Goal: Information Seeking & Learning: Learn about a topic

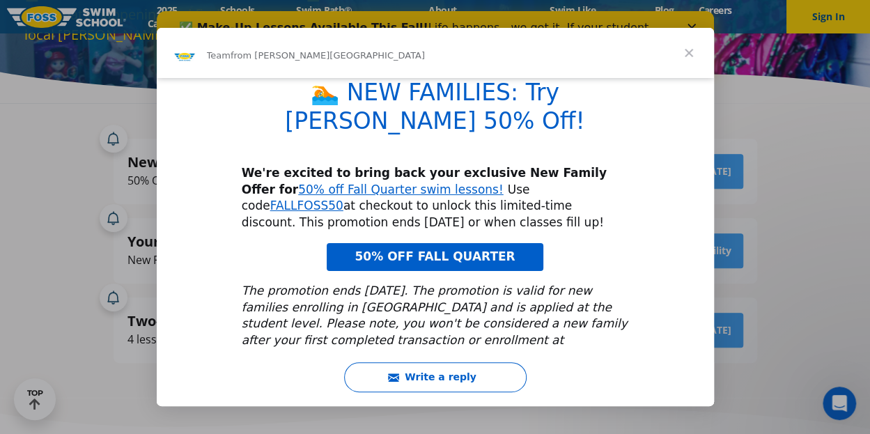
scroll to position [41, 0]
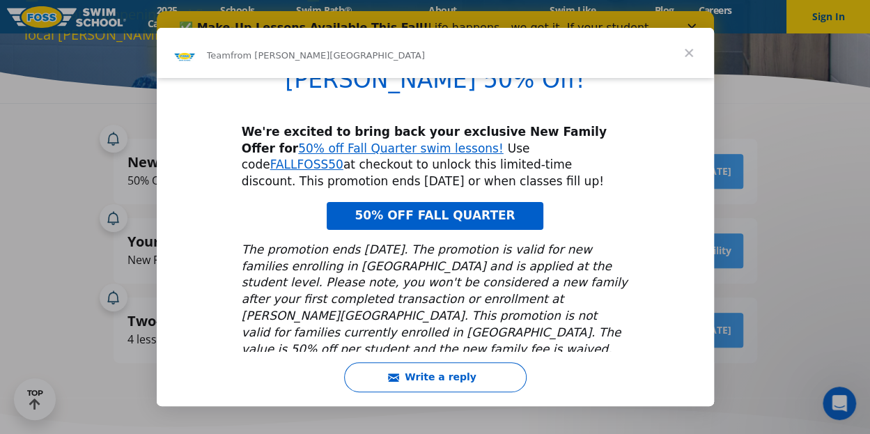
click at [689, 52] on span "Close" at bounding box center [689, 53] width 50 height 50
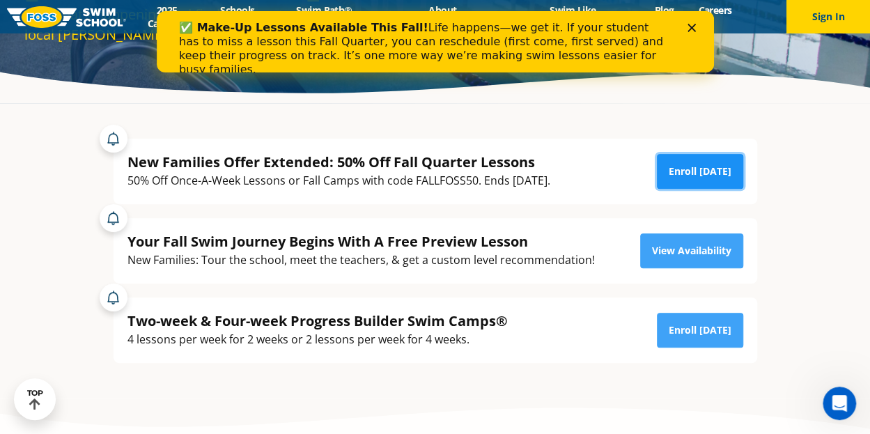
click at [685, 168] on link "Enroll Today" at bounding box center [700, 171] width 86 height 35
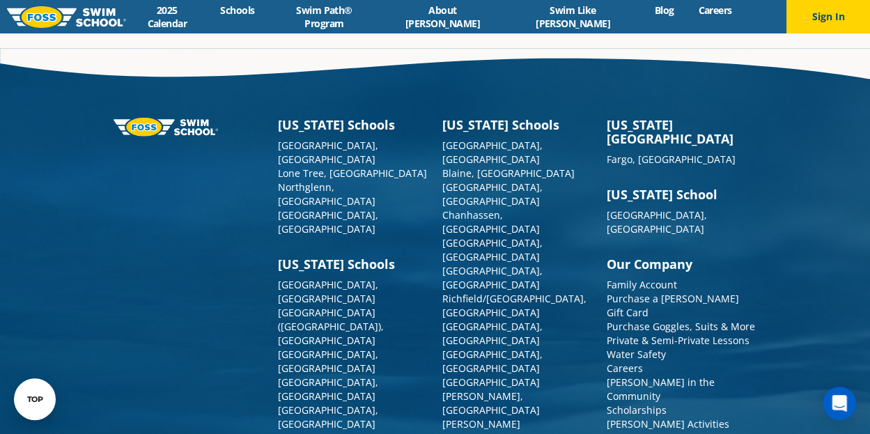
scroll to position [2054, 0]
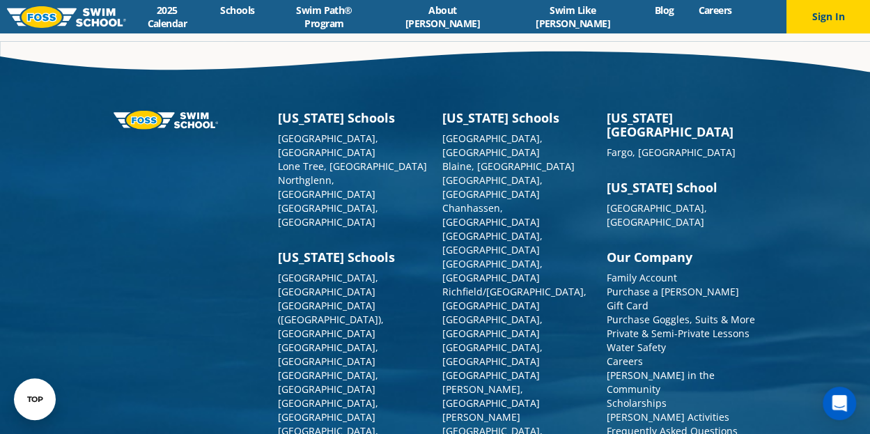
click at [683, 424] on link "Frequently Asked Questions" at bounding box center [672, 430] width 131 height 13
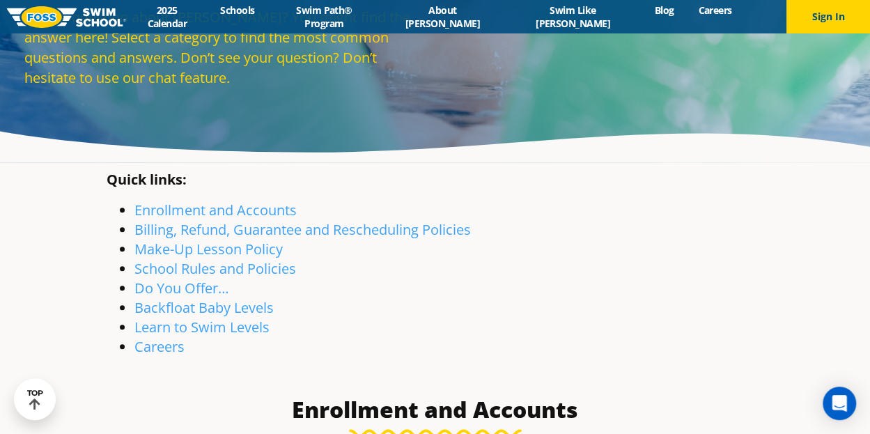
scroll to position [144, 0]
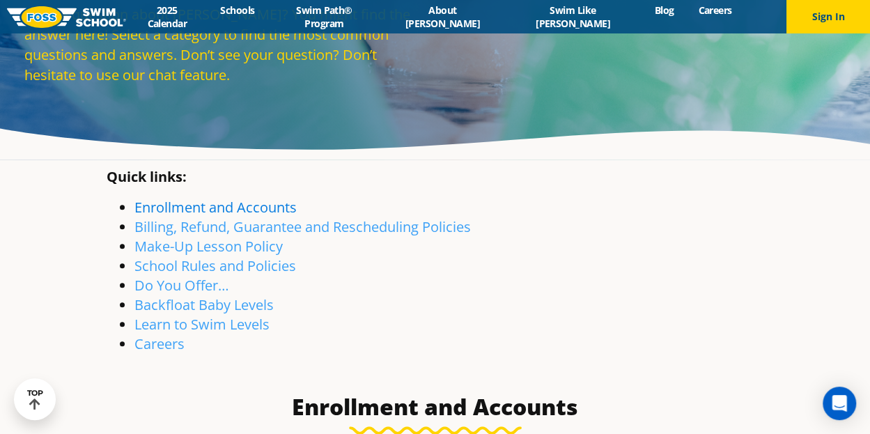
click at [253, 206] on link "Enrollment and Accounts" at bounding box center [215, 207] width 162 height 19
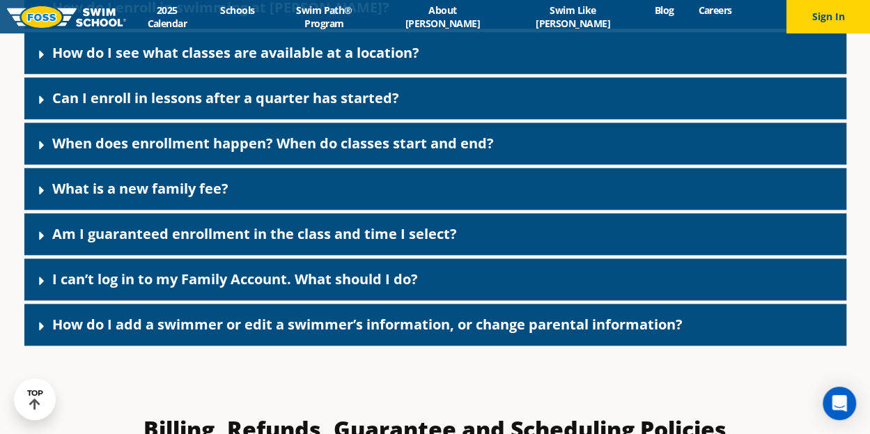
scroll to position [701, 0]
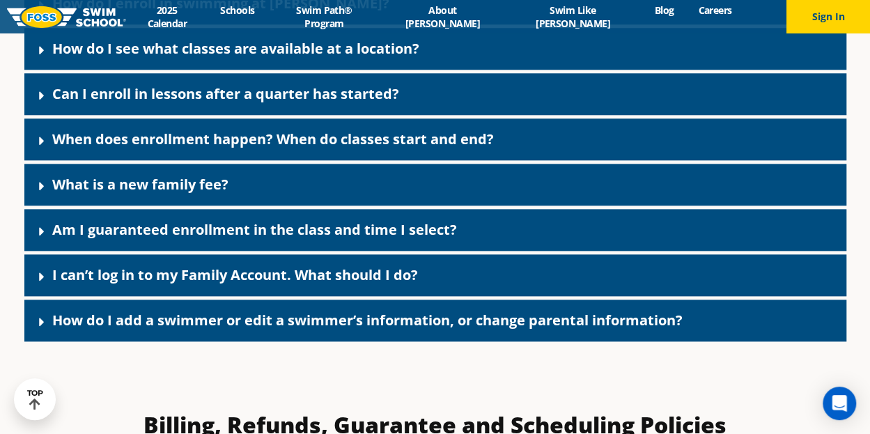
click at [241, 184] on div "What is a new family fee?" at bounding box center [435, 185] width 822 height 42
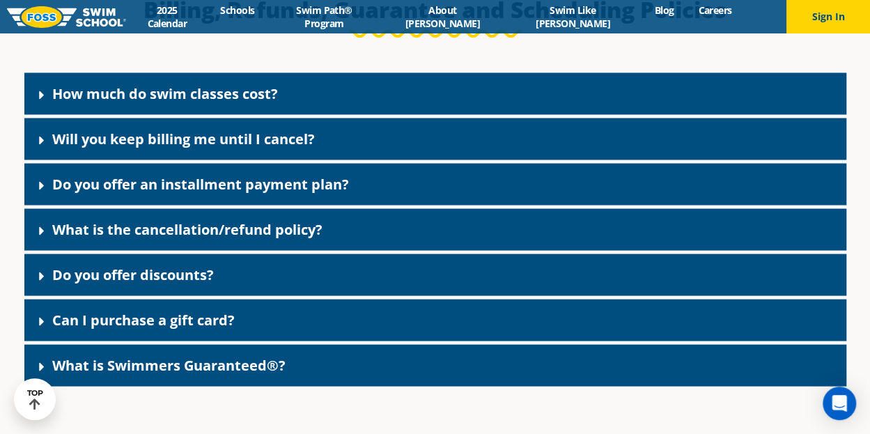
scroll to position [1226, 0]
click at [749, 270] on div "Do you offer discounts?" at bounding box center [435, 275] width 822 height 42
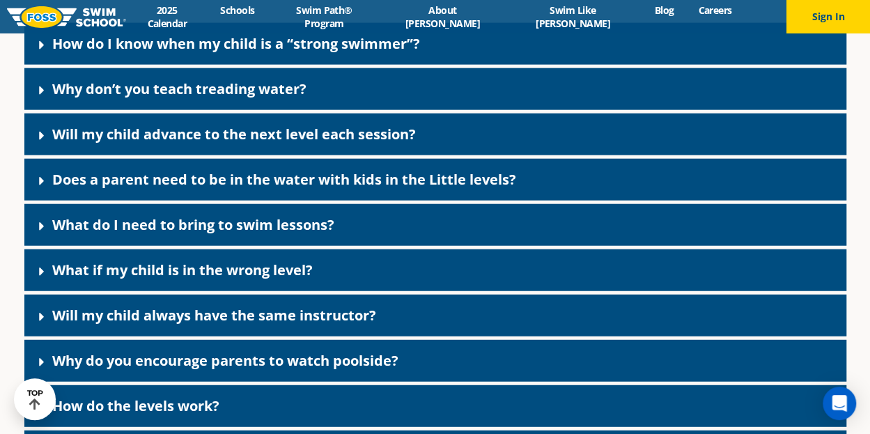
scroll to position [4232, 0]
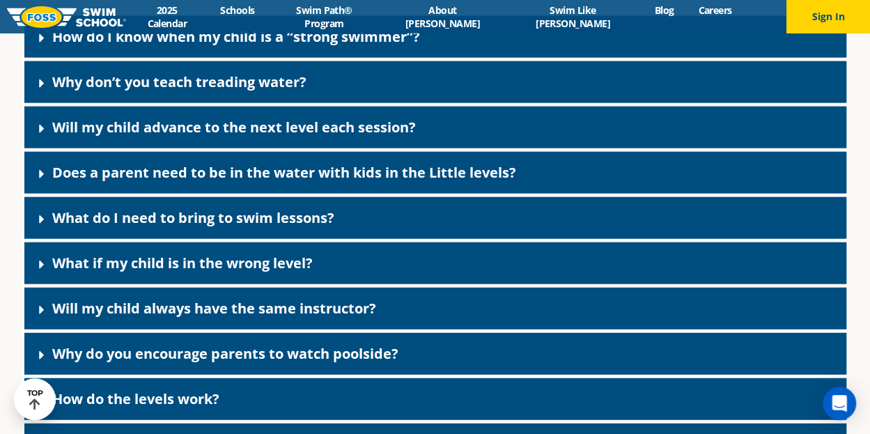
click at [686, 56] on div "How do I know when my child is a “strong swimmer”?" at bounding box center [435, 37] width 822 height 42
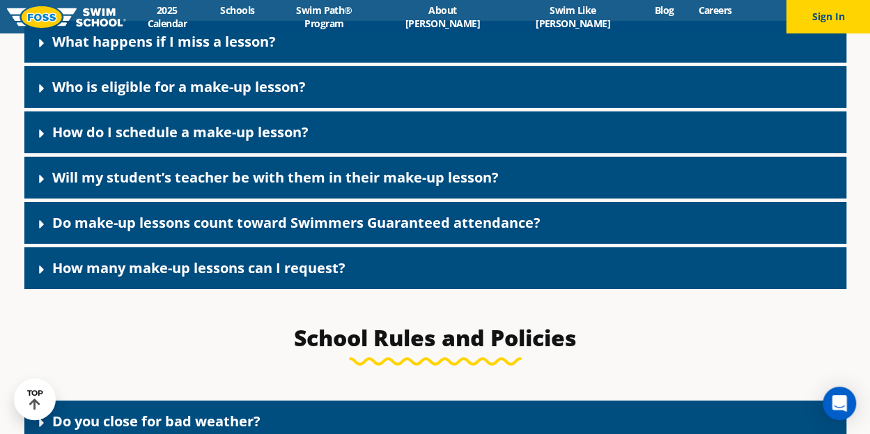
scroll to position [2260, 0]
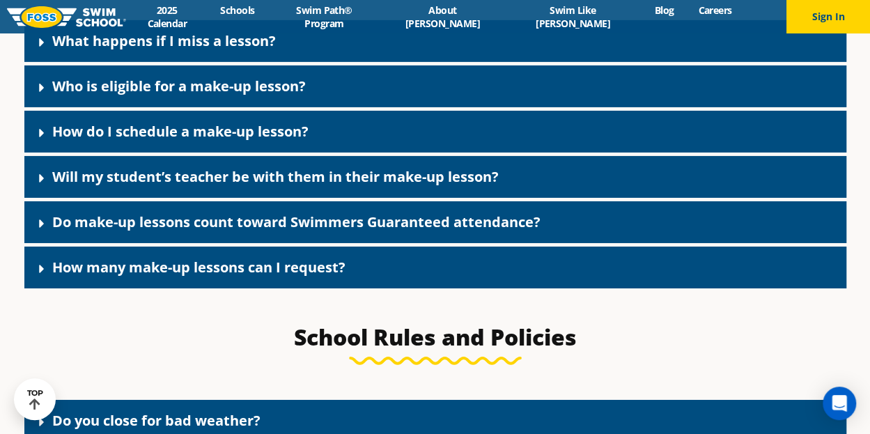
click at [307, 277] on link "How many make-up lessons can I request?" at bounding box center [198, 267] width 293 height 19
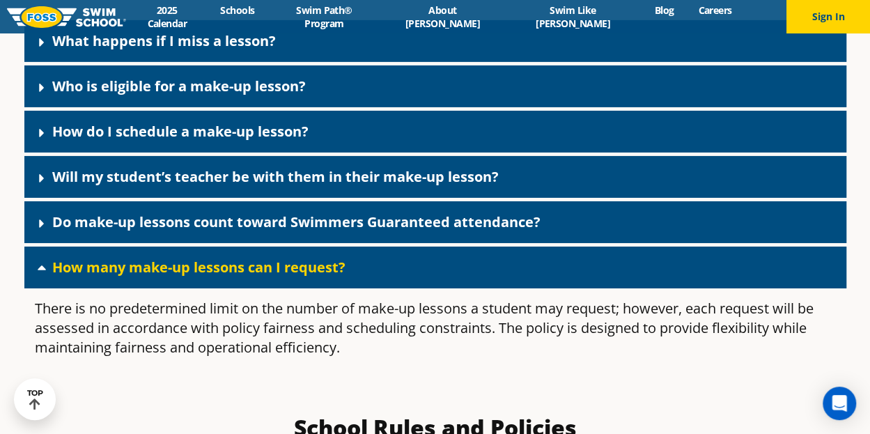
click at [242, 34] on div "What happens if I miss a lesson?" at bounding box center [435, 41] width 822 height 42
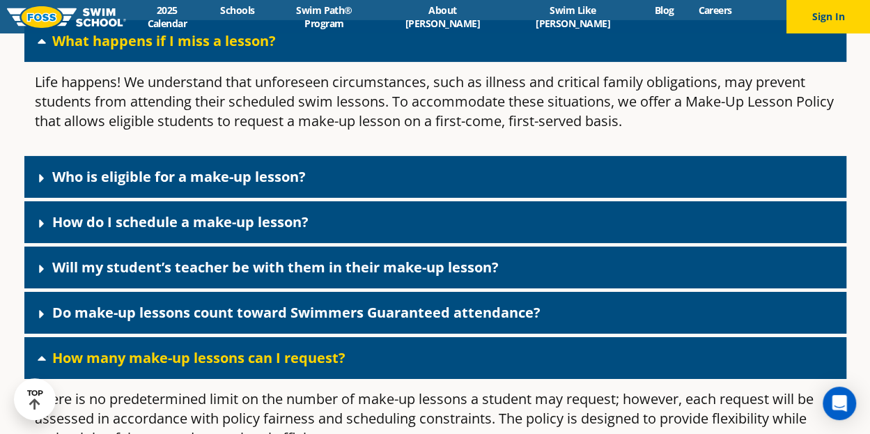
click at [259, 221] on link "How do I schedule a make-up lesson?" at bounding box center [180, 222] width 256 height 19
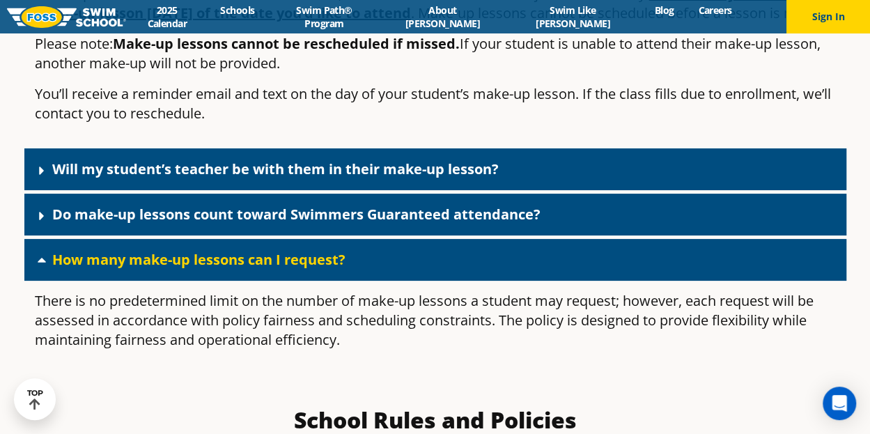
scroll to position [2581, 0]
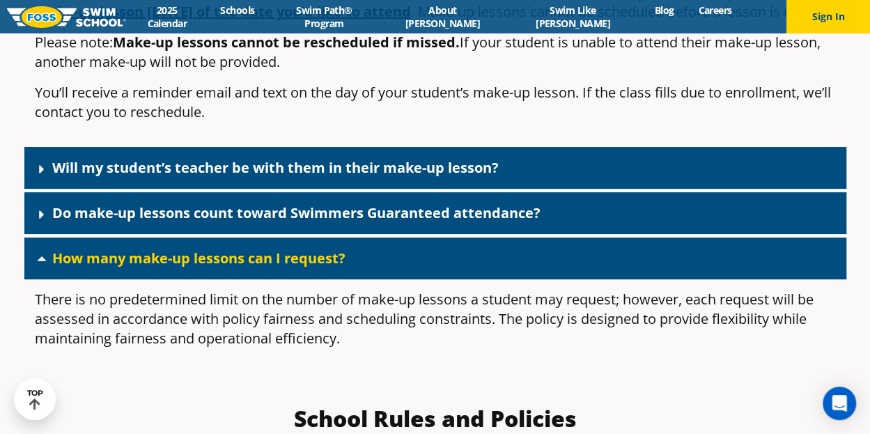
click at [482, 177] on link "Will my student’s teacher be with them in their make-up lesson?" at bounding box center [275, 167] width 447 height 19
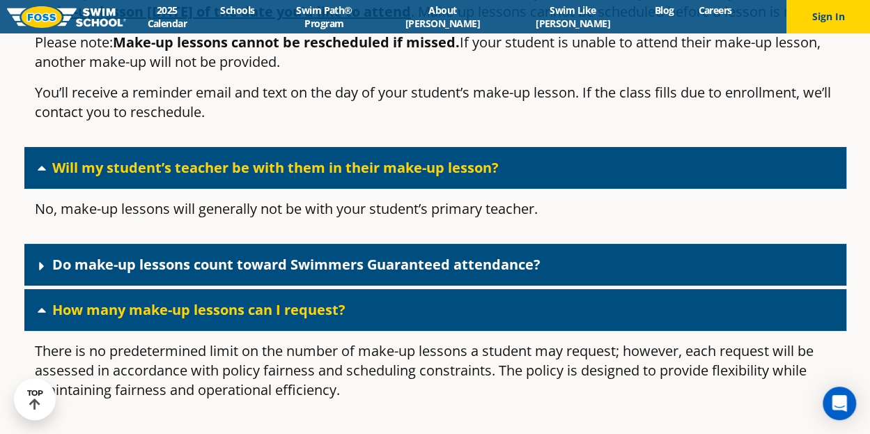
click at [463, 274] on link "Do make-up lessons count toward Swimmers Guaranteed attendance?" at bounding box center [296, 264] width 488 height 19
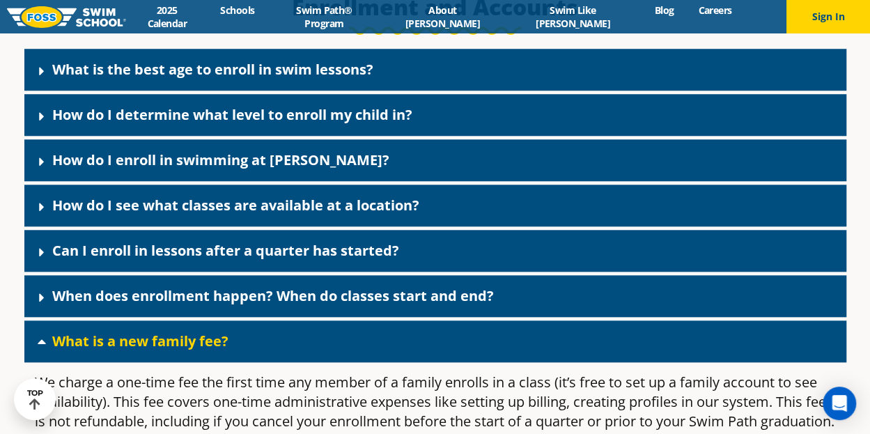
scroll to position [543, 0]
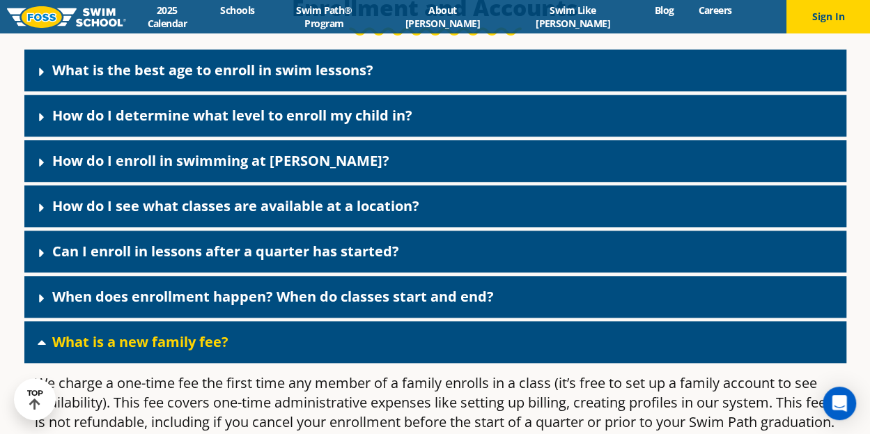
click at [432, 249] on div "Can I enroll in lessons after a quarter has started?" at bounding box center [435, 252] width 822 height 42
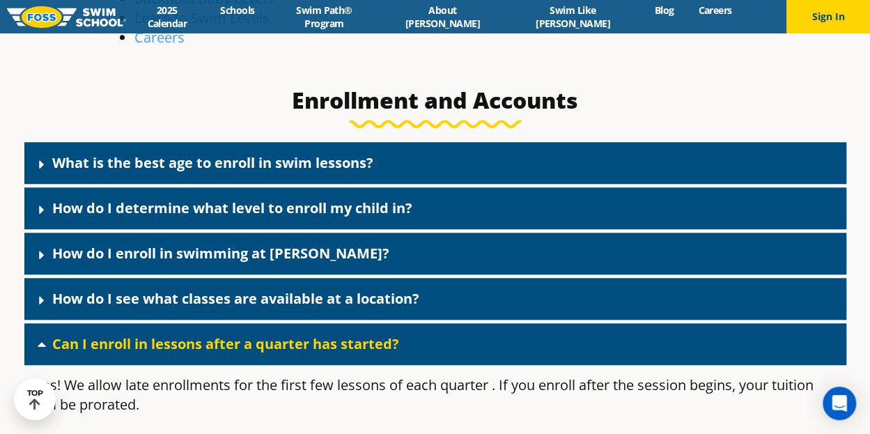
scroll to position [442, 0]
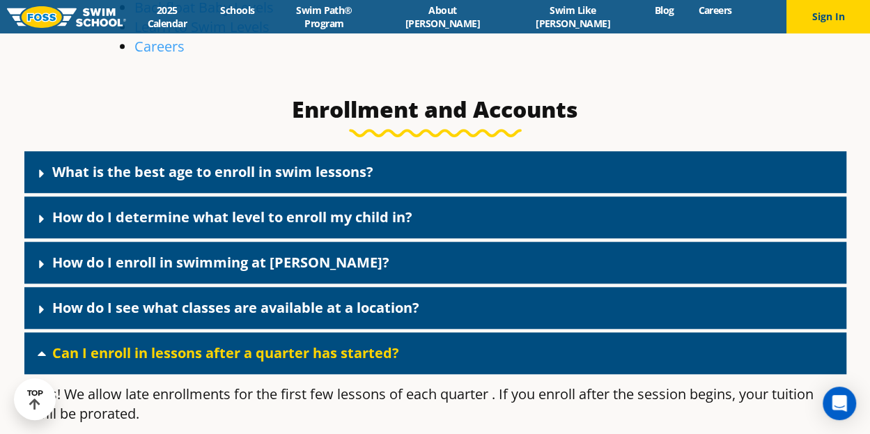
click at [414, 216] on div "How do I determine what level to enroll my child in?" at bounding box center [435, 217] width 822 height 42
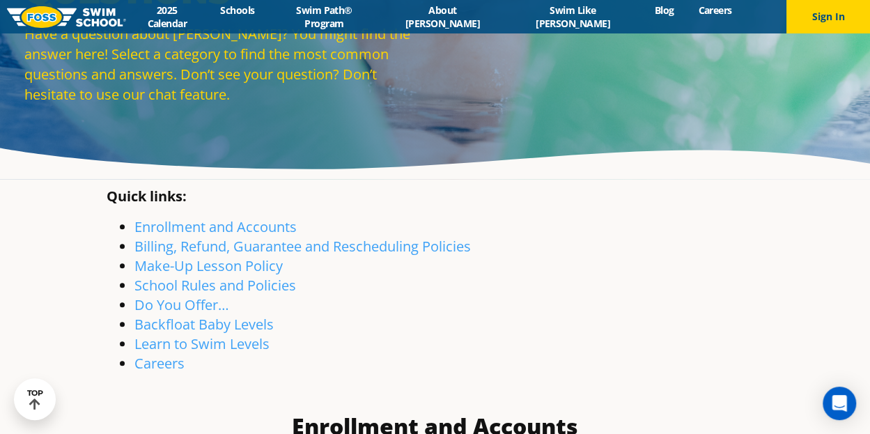
scroll to position [124, 0]
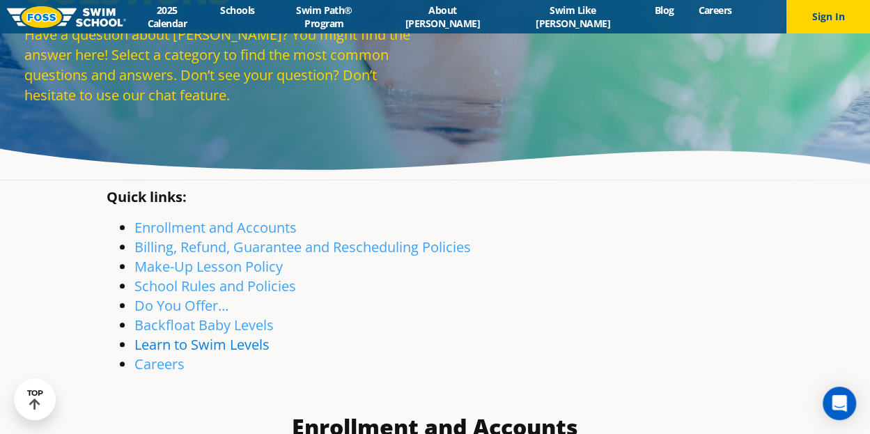
click at [224, 348] on link "Learn to Swim Levels" at bounding box center [201, 344] width 135 height 19
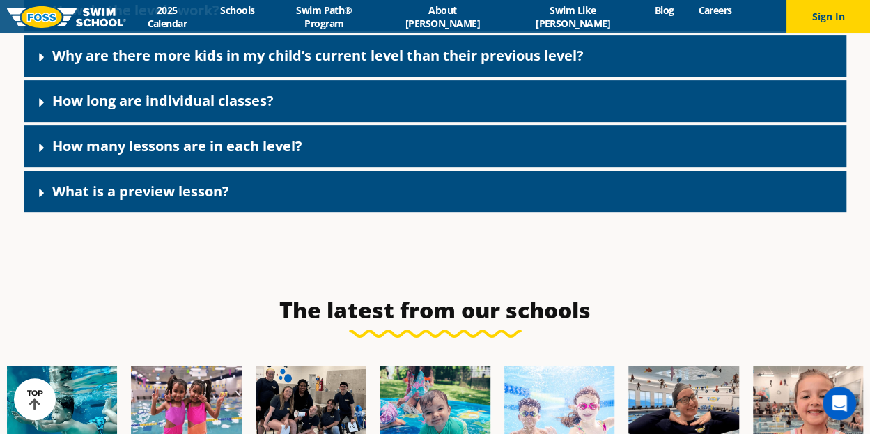
scroll to position [5461, 0]
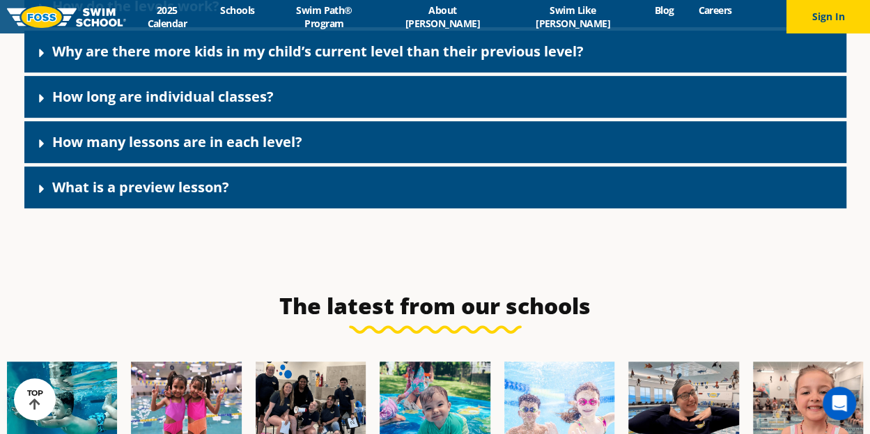
click at [213, 151] on link "How many lessons are in each level?" at bounding box center [177, 141] width 250 height 19
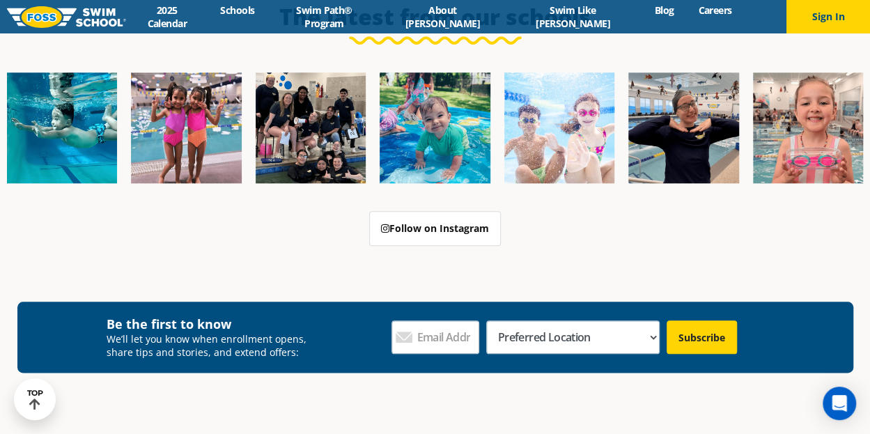
scroll to position [5841, 0]
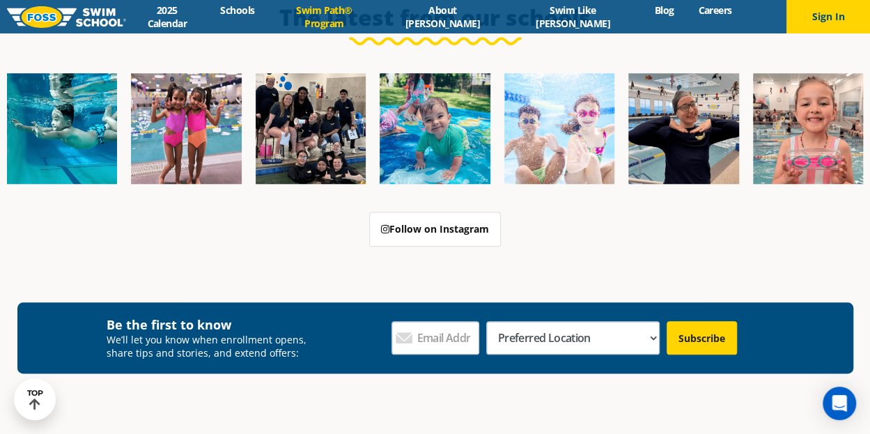
click at [358, 19] on link "Swim Path® Program" at bounding box center [324, 16] width 115 height 26
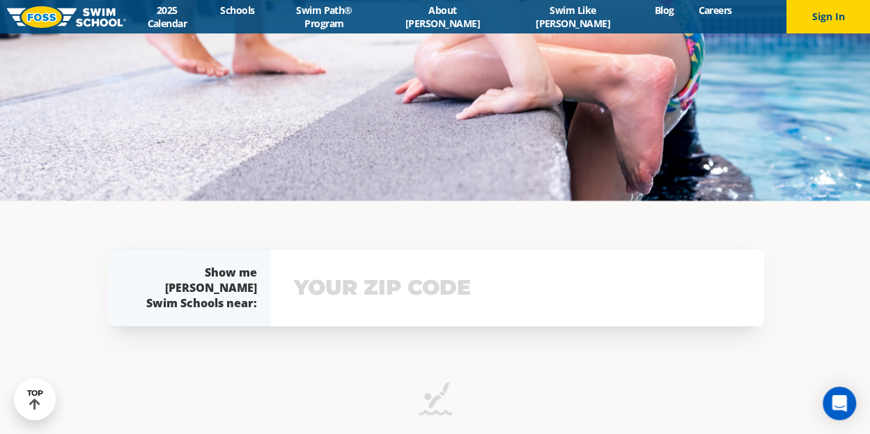
scroll to position [235, 0]
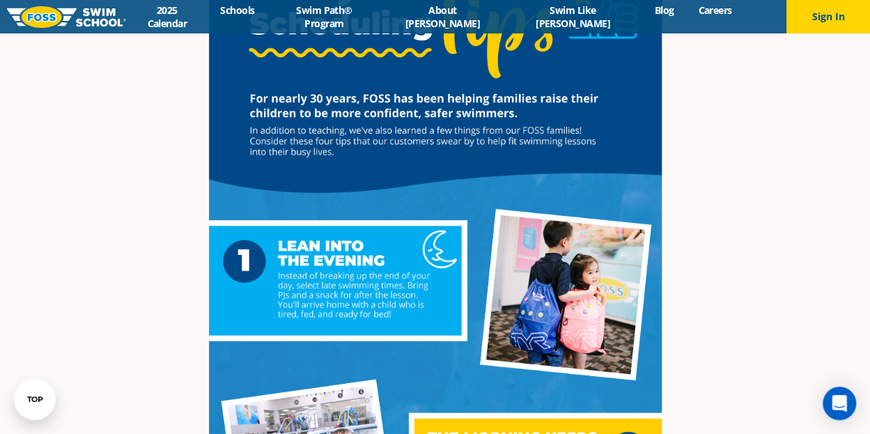
scroll to position [309, 0]
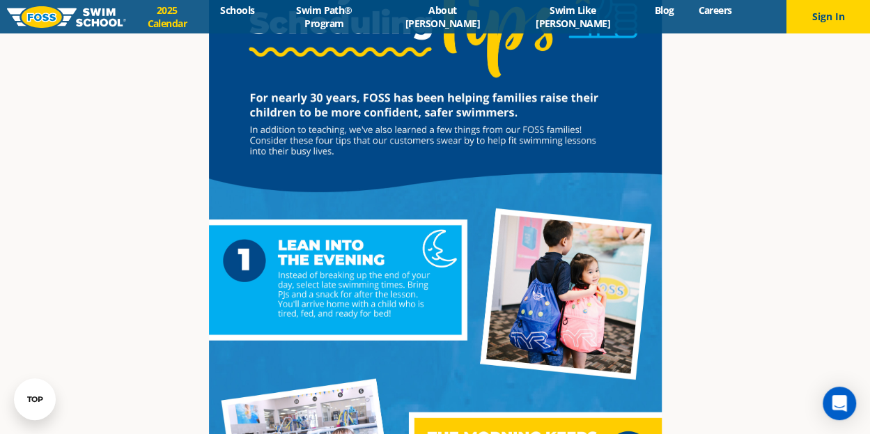
click at [185, 15] on link "2025 Calendar" at bounding box center [167, 16] width 82 height 26
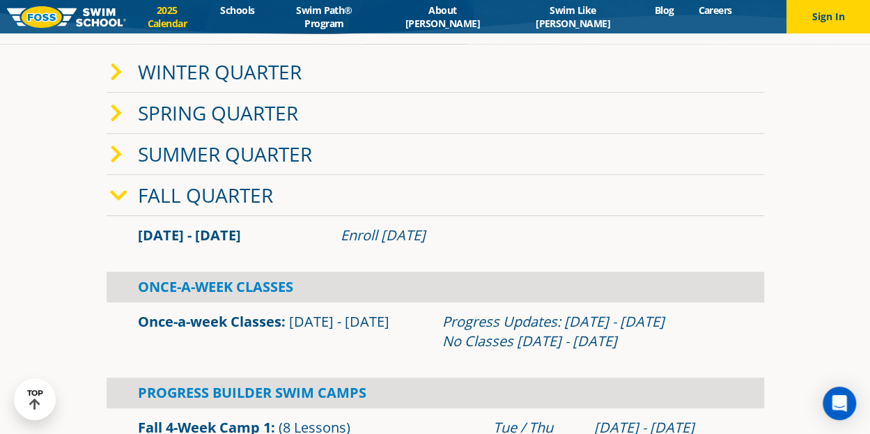
scroll to position [262, 0]
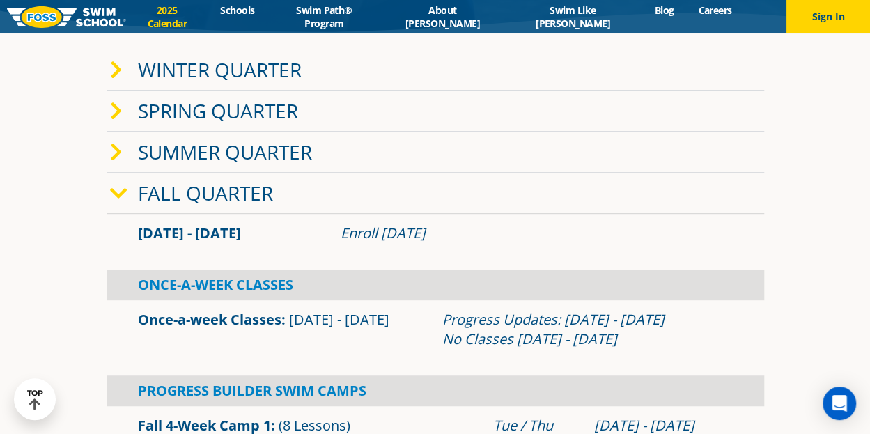
click at [239, 290] on div "Once-A-Week Classes" at bounding box center [436, 285] width 658 height 31
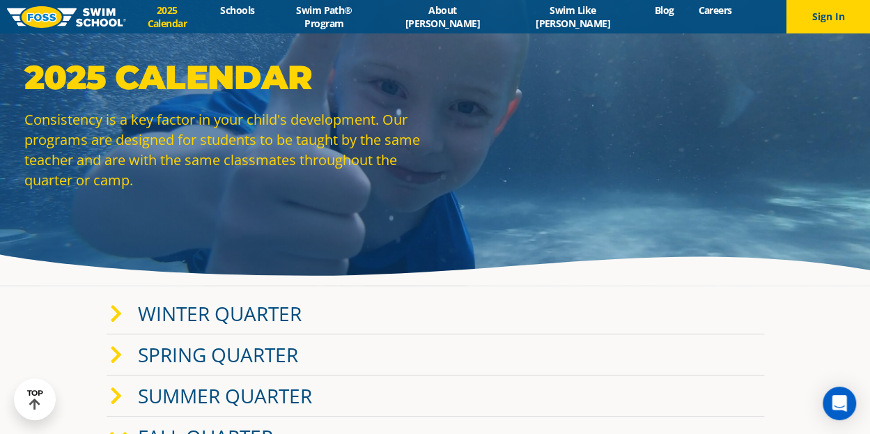
scroll to position [0, 0]
